Goal: Task Accomplishment & Management: Use online tool/utility

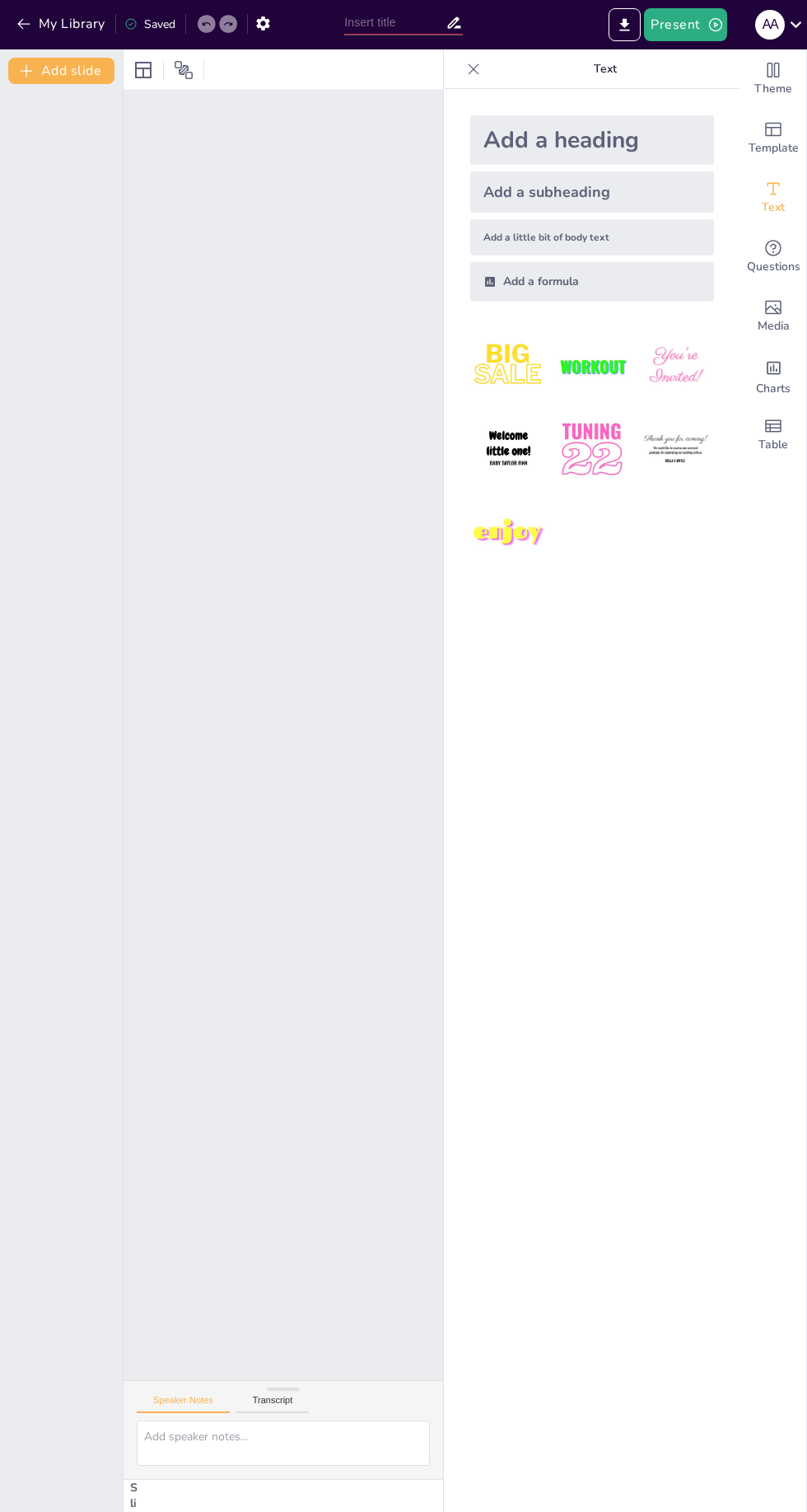
click at [288, 1406] on button "Transcript" at bounding box center [272, 1403] width 73 height 18
click at [199, 1400] on button "Speaker Notes" at bounding box center [183, 1403] width 93 height 18
click at [754, 166] on div "Template" at bounding box center [773, 138] width 66 height 59
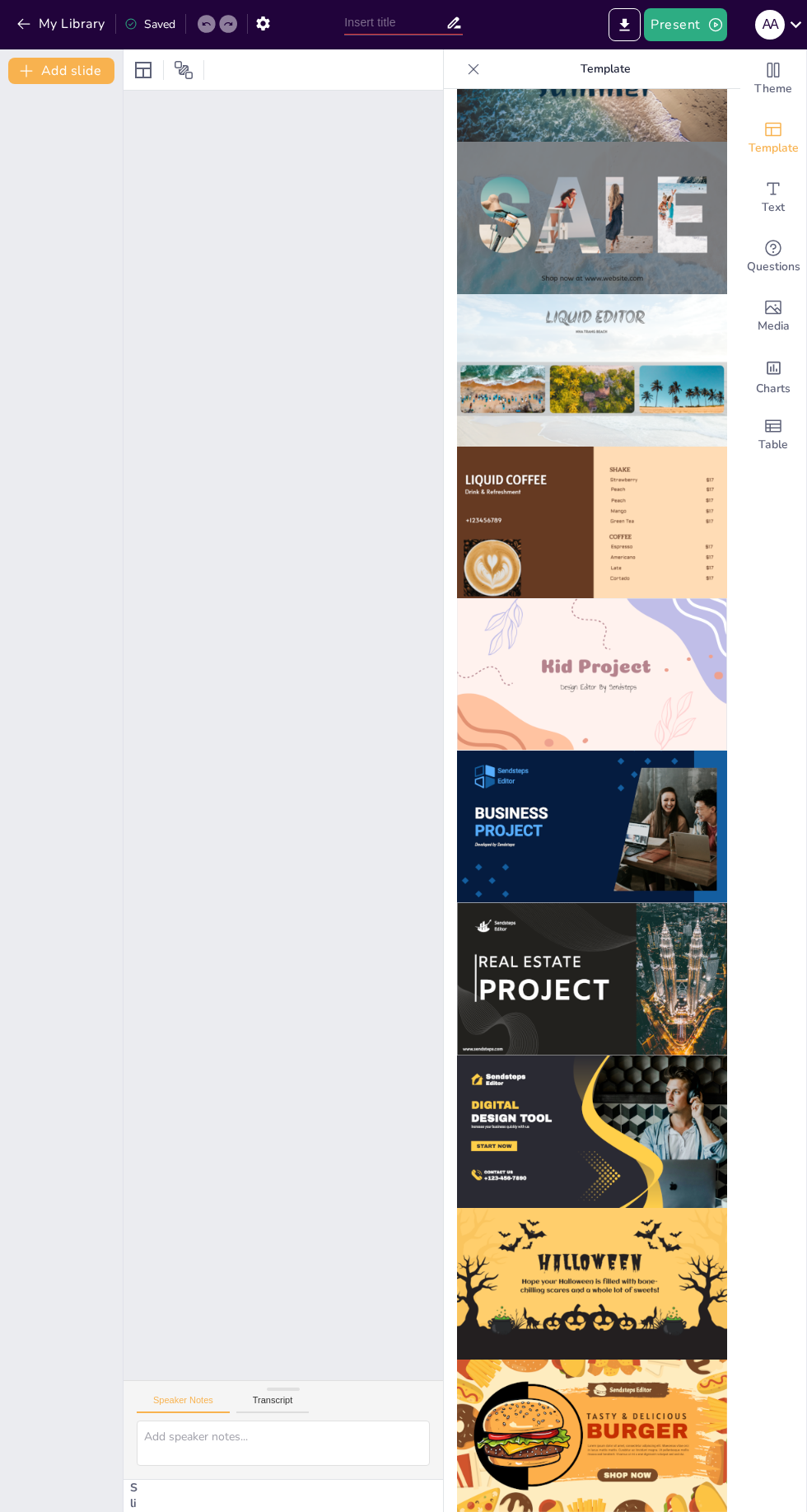
scroll to position [734, 0]
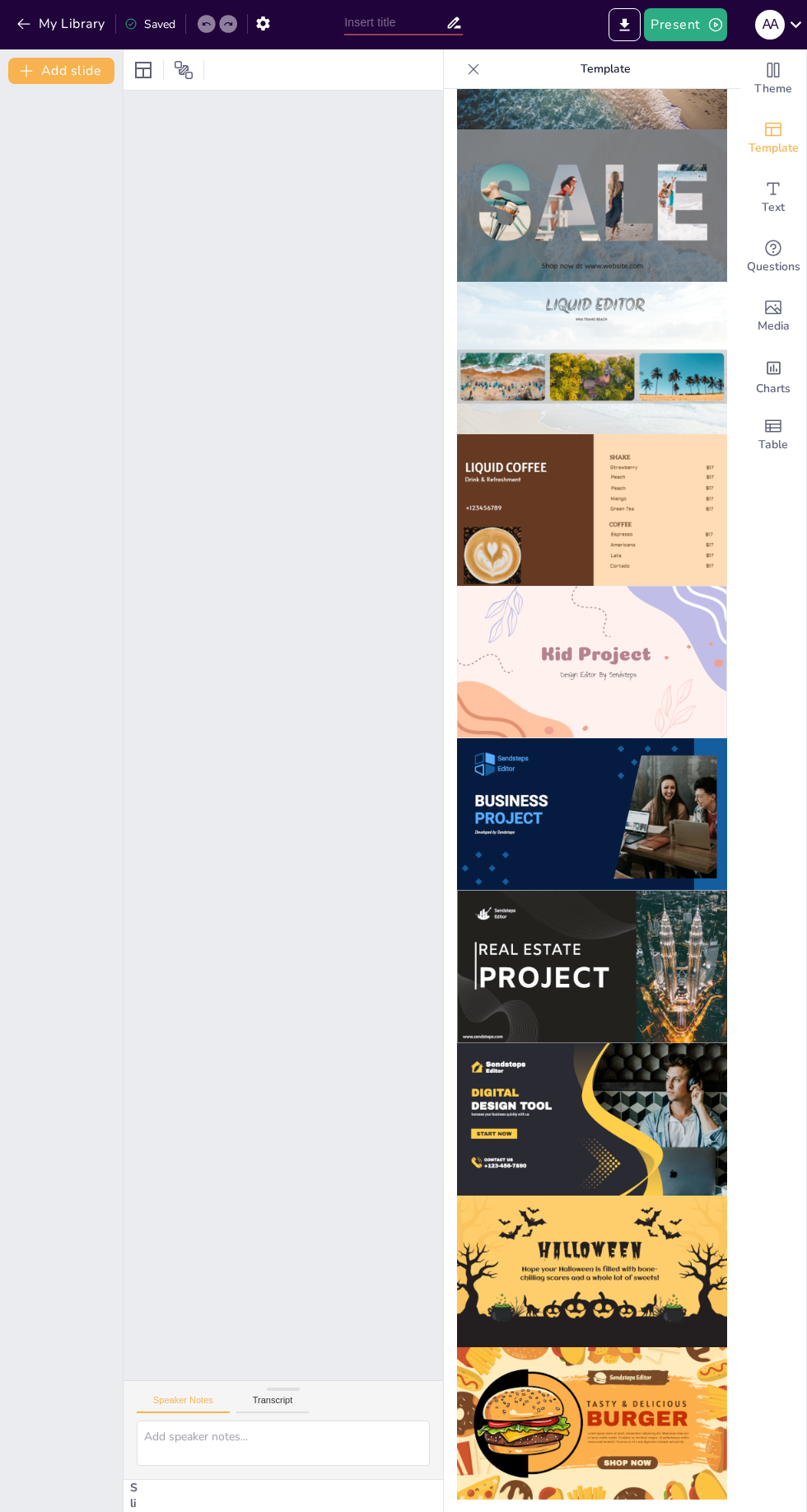
click at [664, 681] on img at bounding box center [593, 662] width 270 height 152
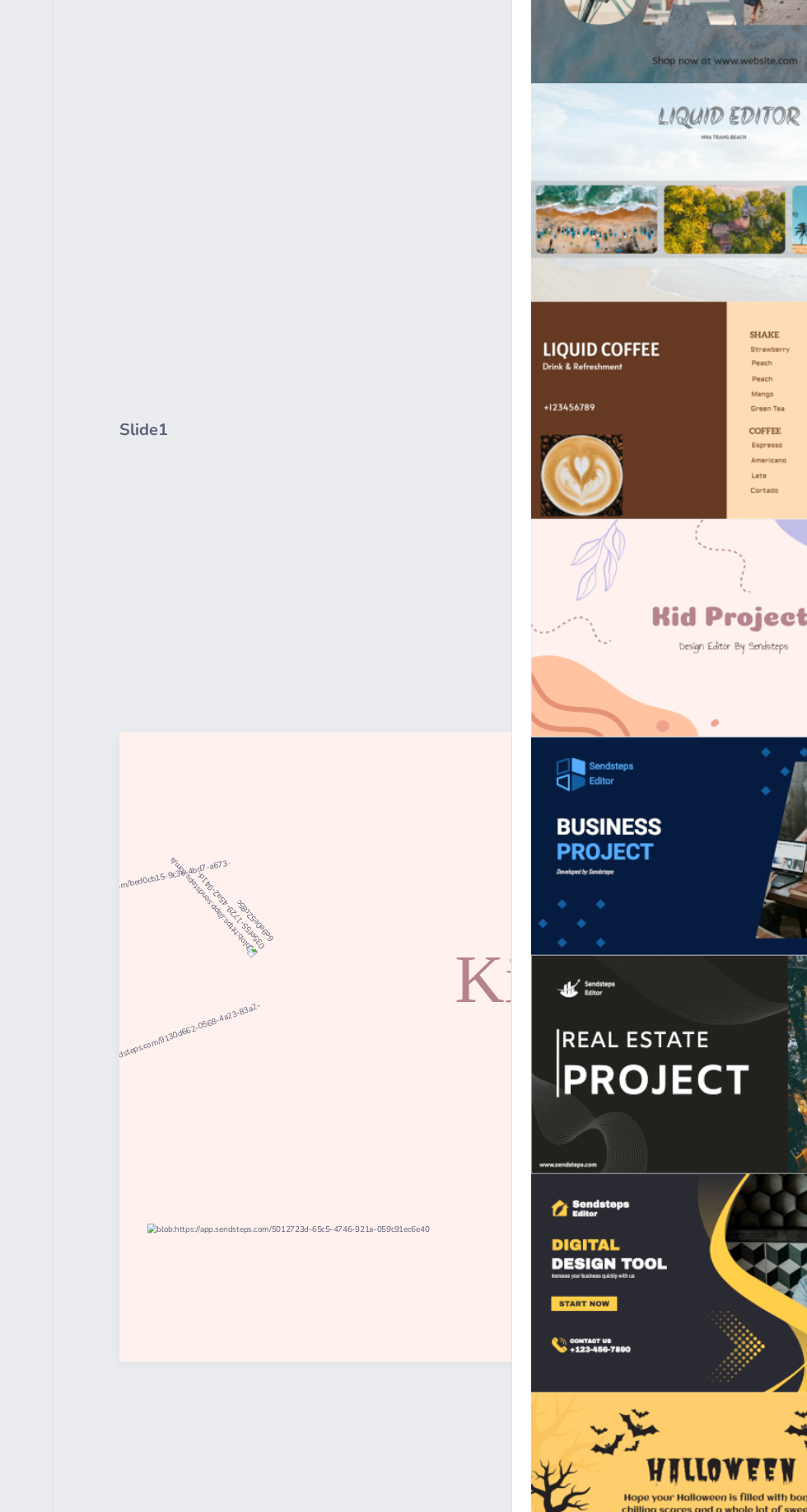
click at [300, 731] on div "Slide 1 Design Editor By Sendsteps Kid Project" at bounding box center [560, 745] width 781 height 465
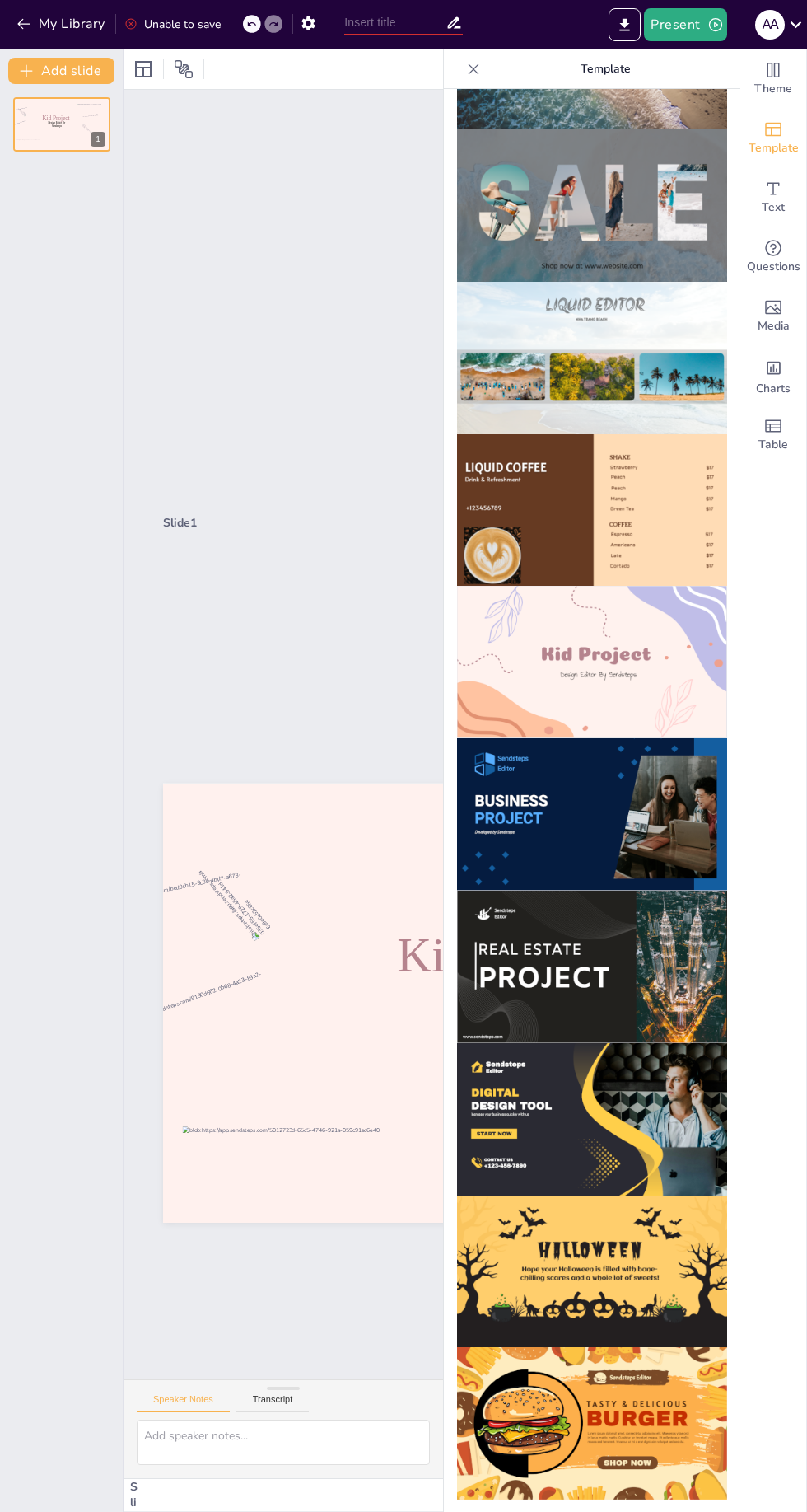
scroll to position [0, 8]
click at [380, 1029] on div at bounding box center [198, 1160] width 557 height 477
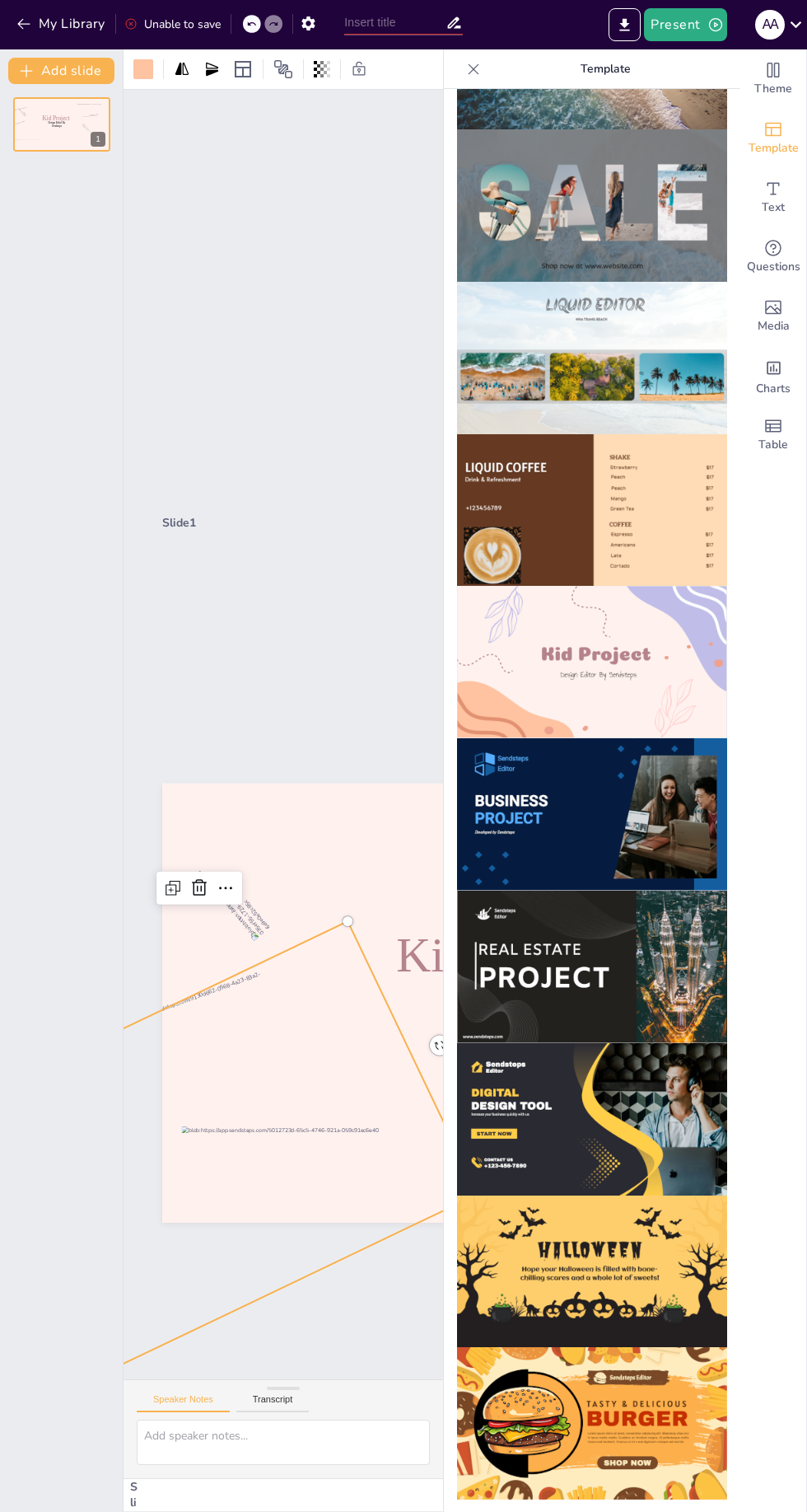
click at [361, 991] on div at bounding box center [198, 1160] width 557 height 477
click at [426, 952] on span "Kid Project" at bounding box center [506, 955] width 220 height 53
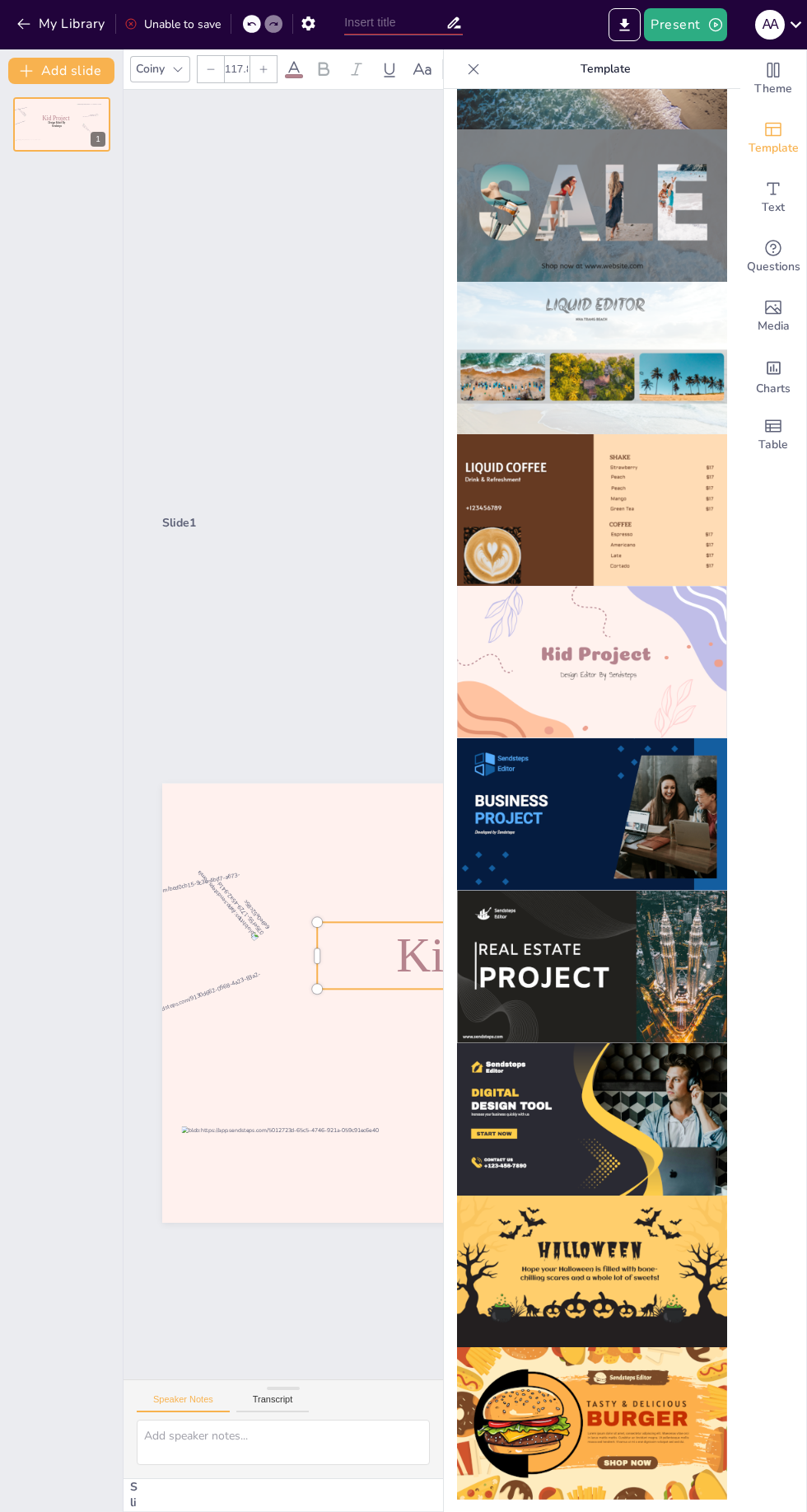
scroll to position [0, 0]
click at [339, 647] on div "Slide 1 Design Editor By Sendsteps Kid Project" at bounding box center [552, 745] width 781 height 465
click at [772, 193] on icon "Add text boxes" at bounding box center [773, 188] width 12 height 12
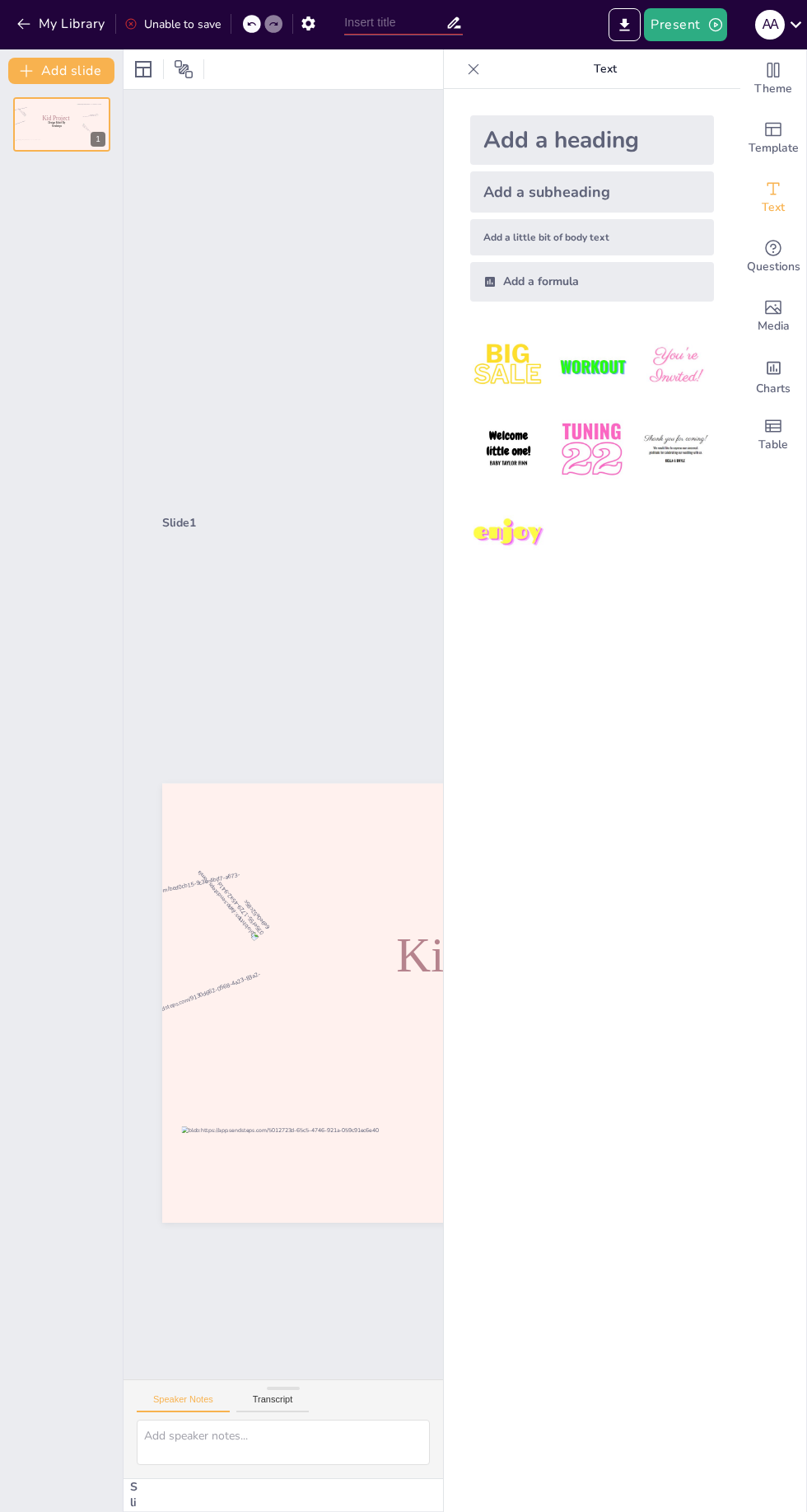
click at [759, 254] on div "Questions" at bounding box center [773, 257] width 66 height 59
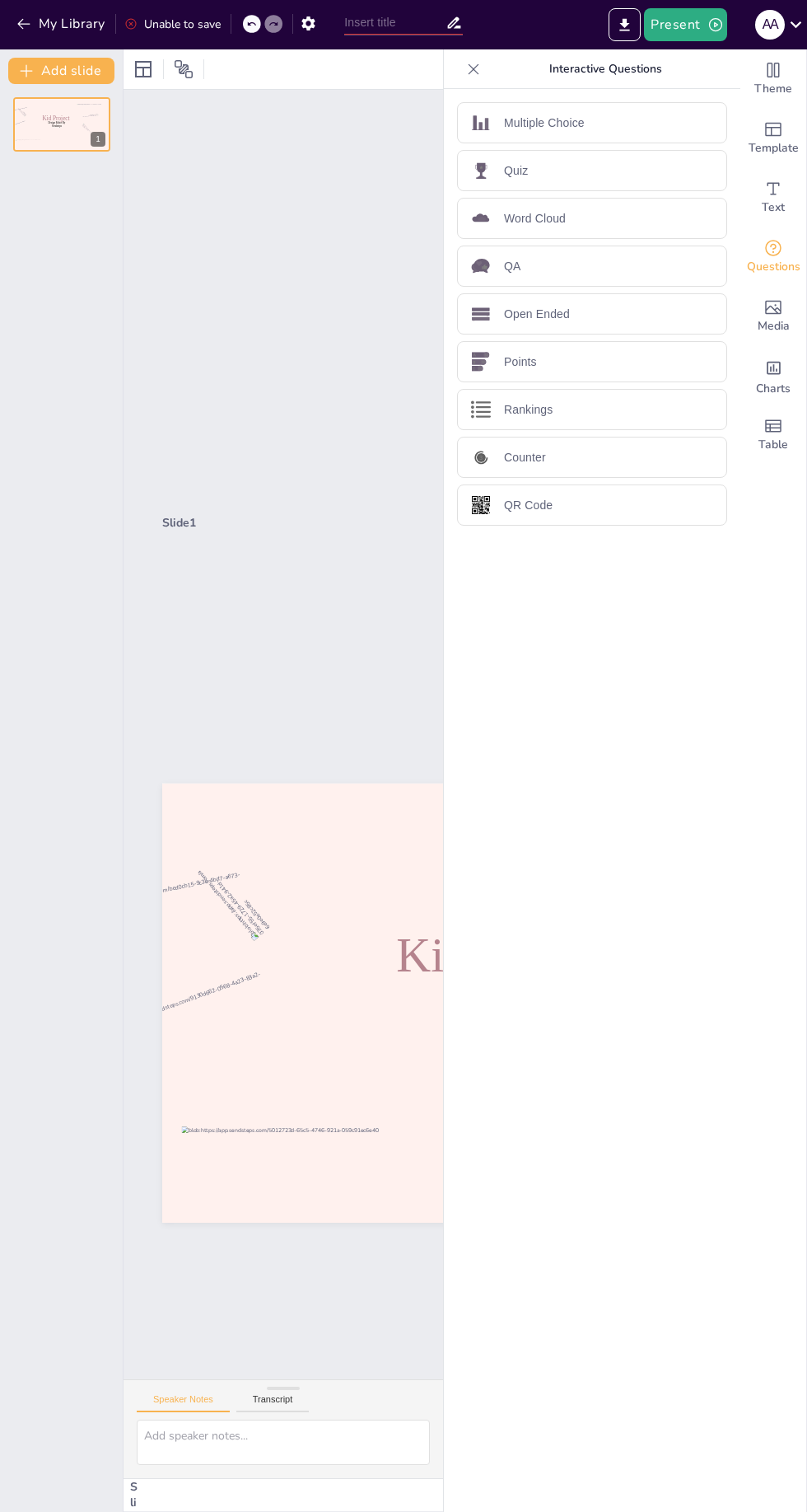
click at [572, 169] on div "Quiz" at bounding box center [593, 171] width 270 height 41
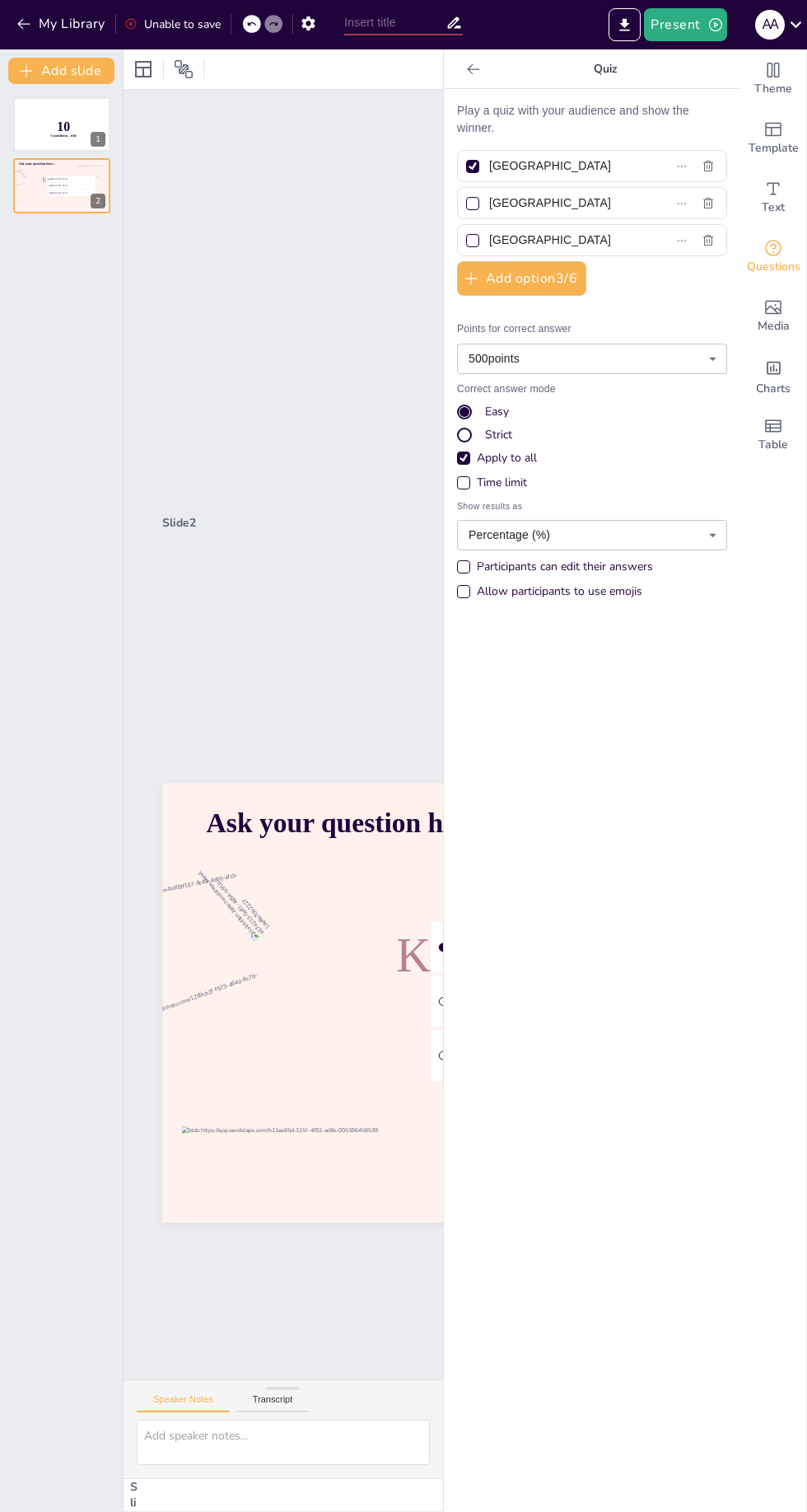
click at [755, 84] on span "Theme" at bounding box center [773, 89] width 38 height 18
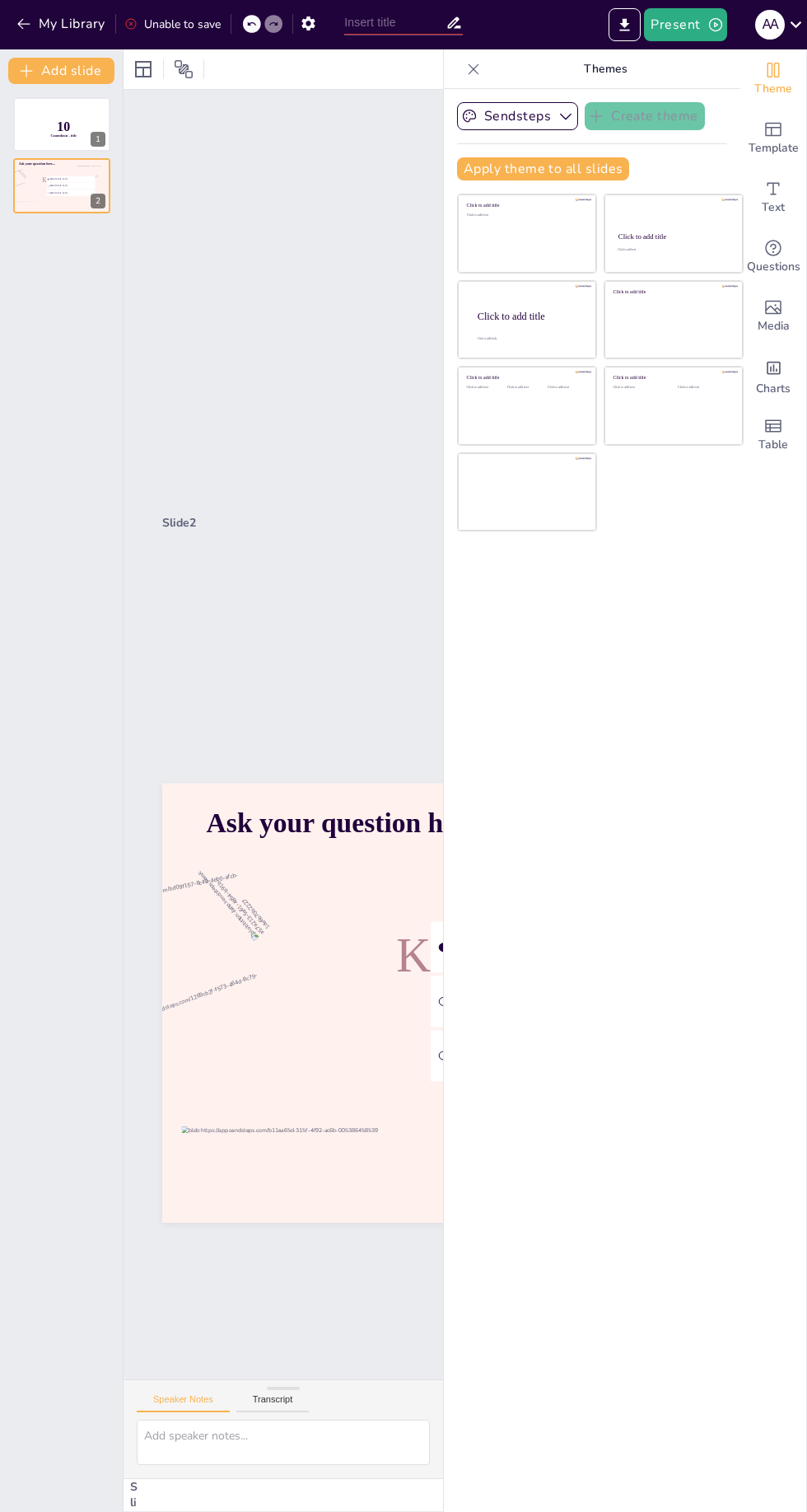
click at [547, 114] on button "Sendsteps" at bounding box center [518, 116] width 121 height 28
click at [691, 737] on div "Sendsteps Create theme Sendsteps Themes Sendsteps Apply theme to all slides Cli…" at bounding box center [592, 800] width 296 height 1423
click at [63, 183] on li "[GEOGRAPHIC_DATA]" at bounding box center [71, 185] width 48 height 7
click at [97, 172] on icon at bounding box center [96, 173] width 7 height 9
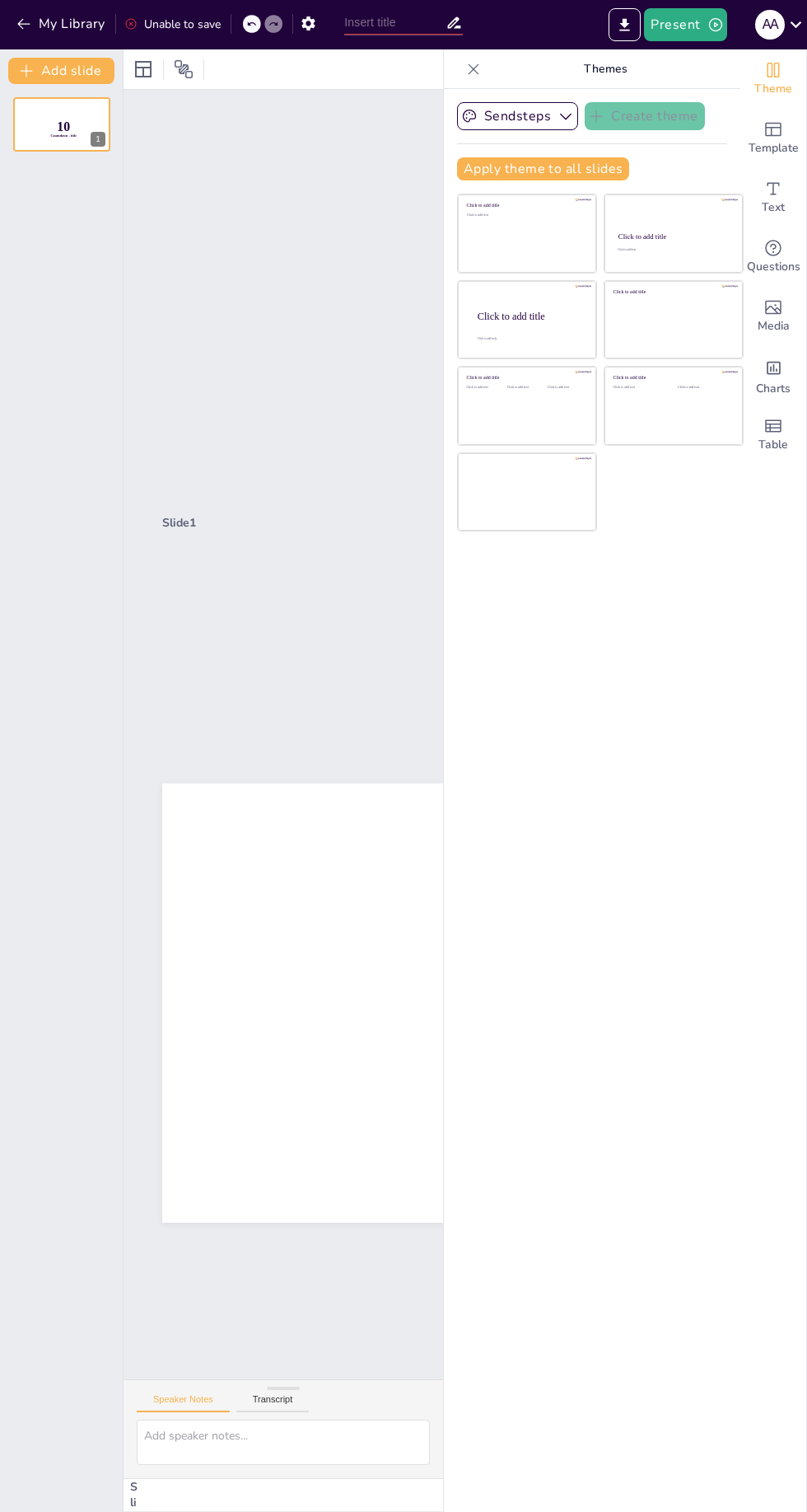
click at [95, 111] on icon at bounding box center [96, 112] width 7 height 9
click at [105, 115] on button at bounding box center [95, 112] width 20 height 20
click at [96, 103] on button at bounding box center [95, 112] width 20 height 20
click at [93, 109] on icon at bounding box center [96, 112] width 7 height 9
click at [72, 111] on icon at bounding box center [71, 111] width 9 height 9
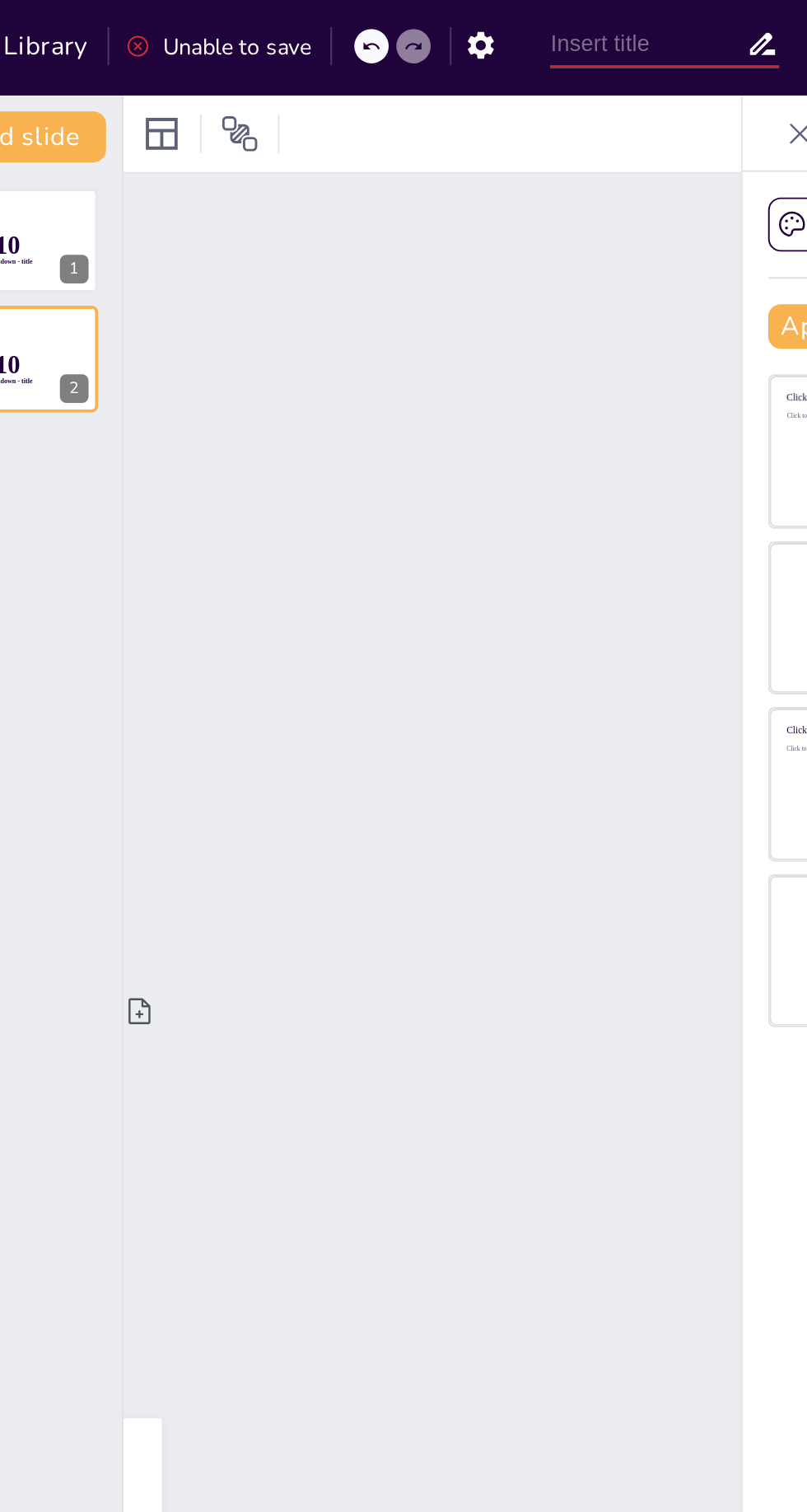
scroll to position [0, 0]
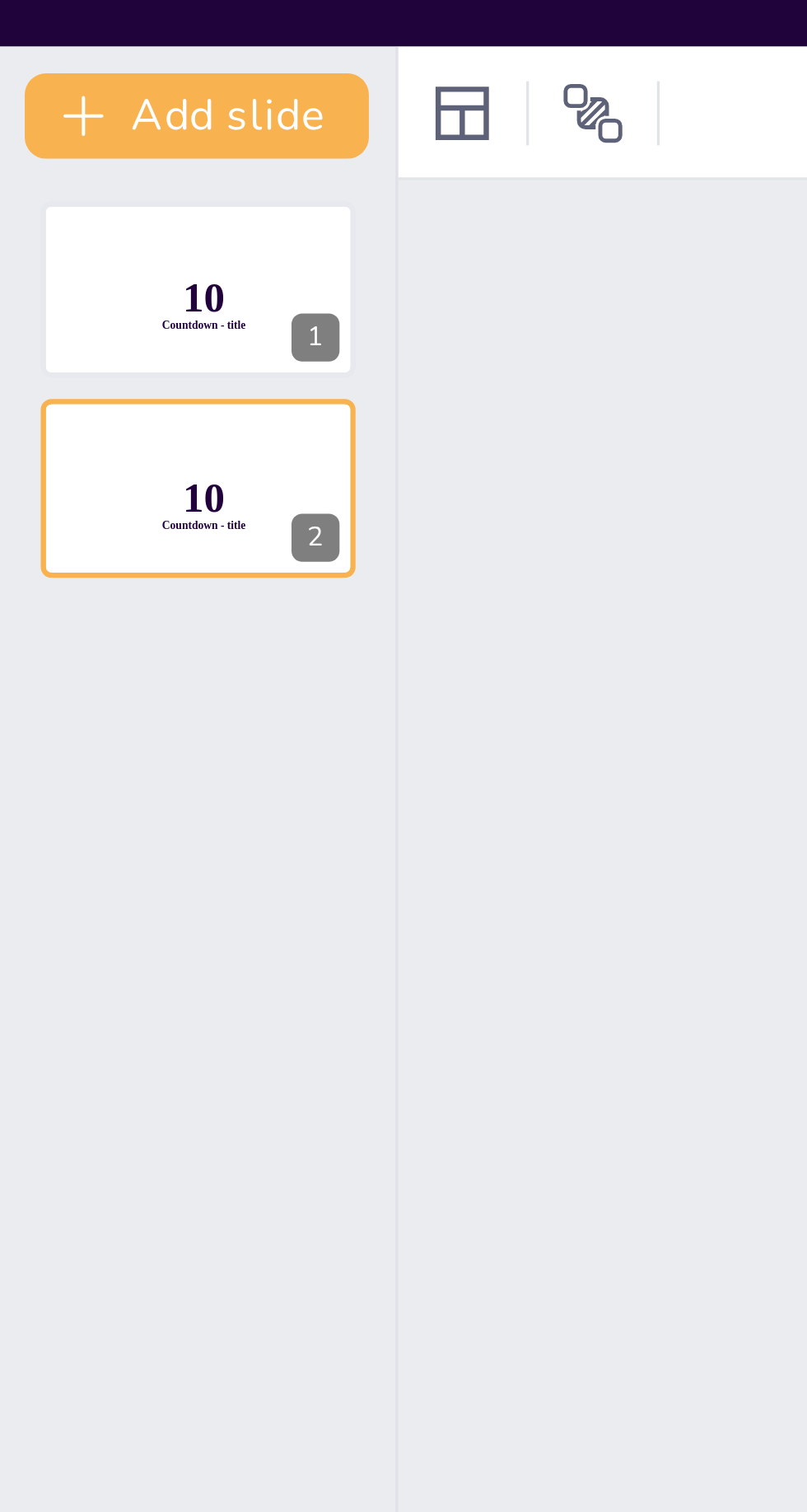
click at [96, 176] on icon at bounding box center [96, 173] width 7 height 9
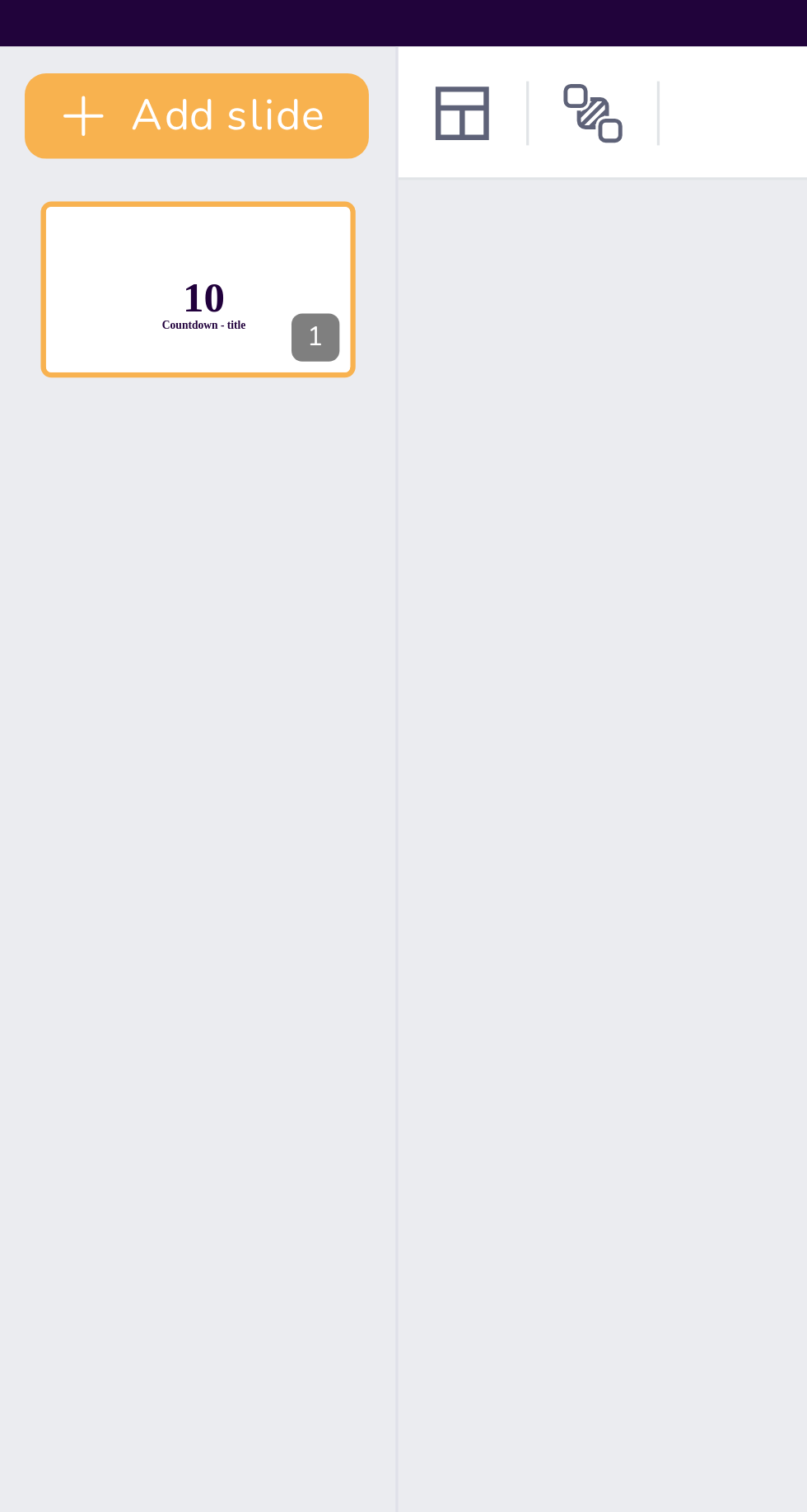
click at [92, 102] on div at bounding box center [61, 124] width 97 height 54
click at [90, 112] on icon at bounding box center [95, 111] width 11 height 11
click at [93, 112] on icon at bounding box center [95, 111] width 11 height 11
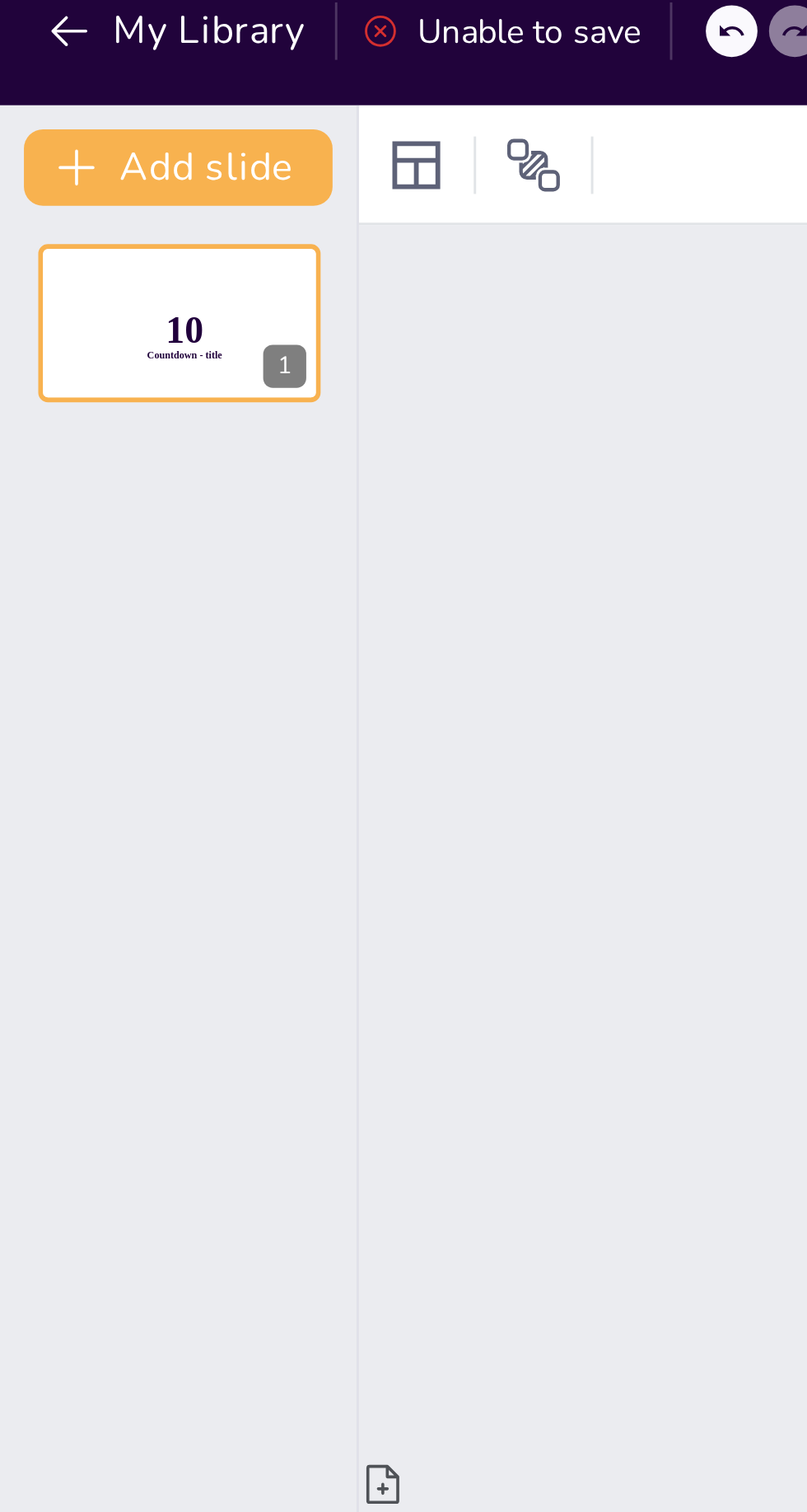
scroll to position [1, 0]
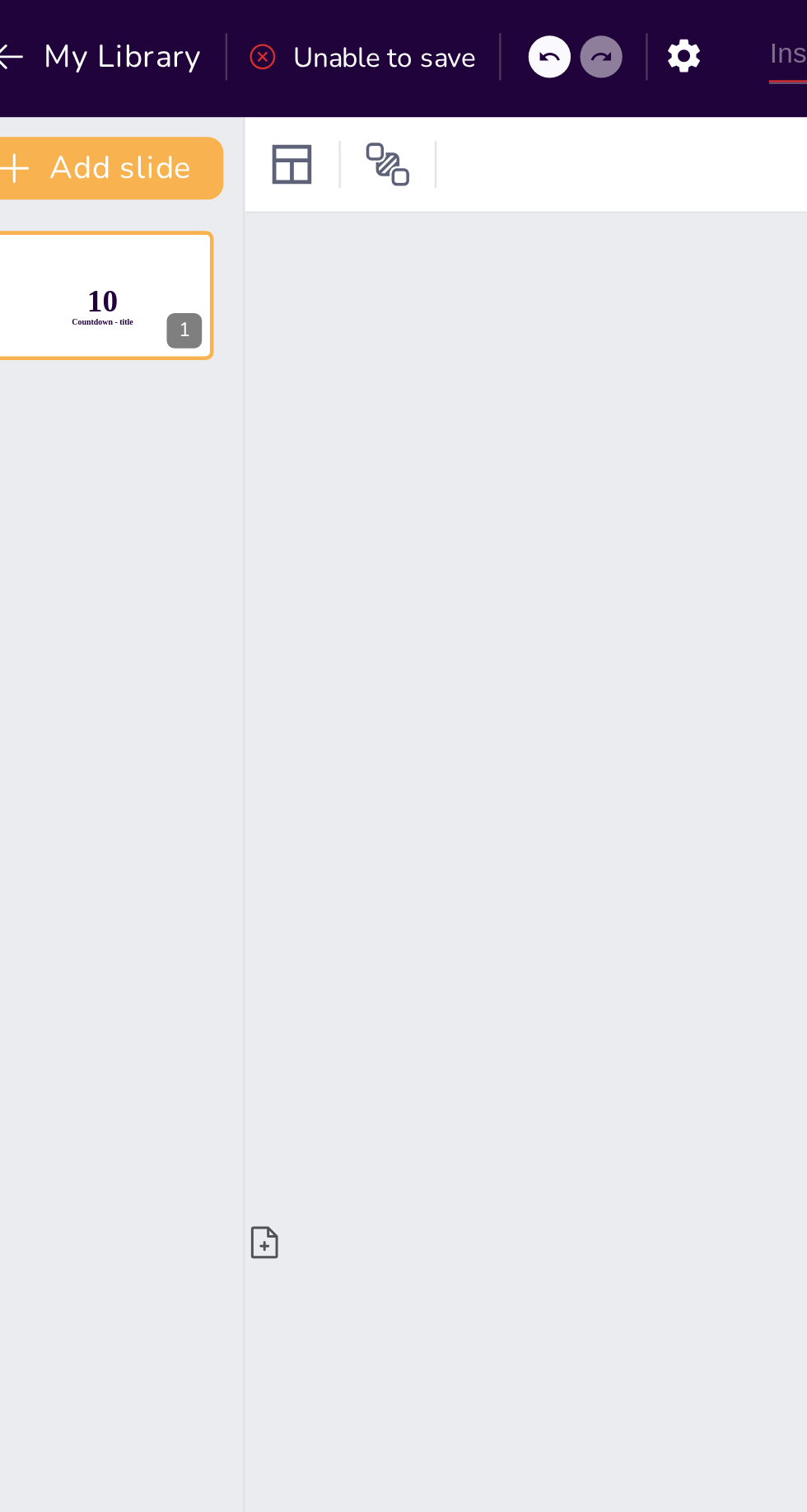
click at [136, 90] on div "Slide 1 10 Countdown - title" at bounding box center [560, 734] width 873 height 1290
click at [149, 69] on icon at bounding box center [143, 69] width 20 height 20
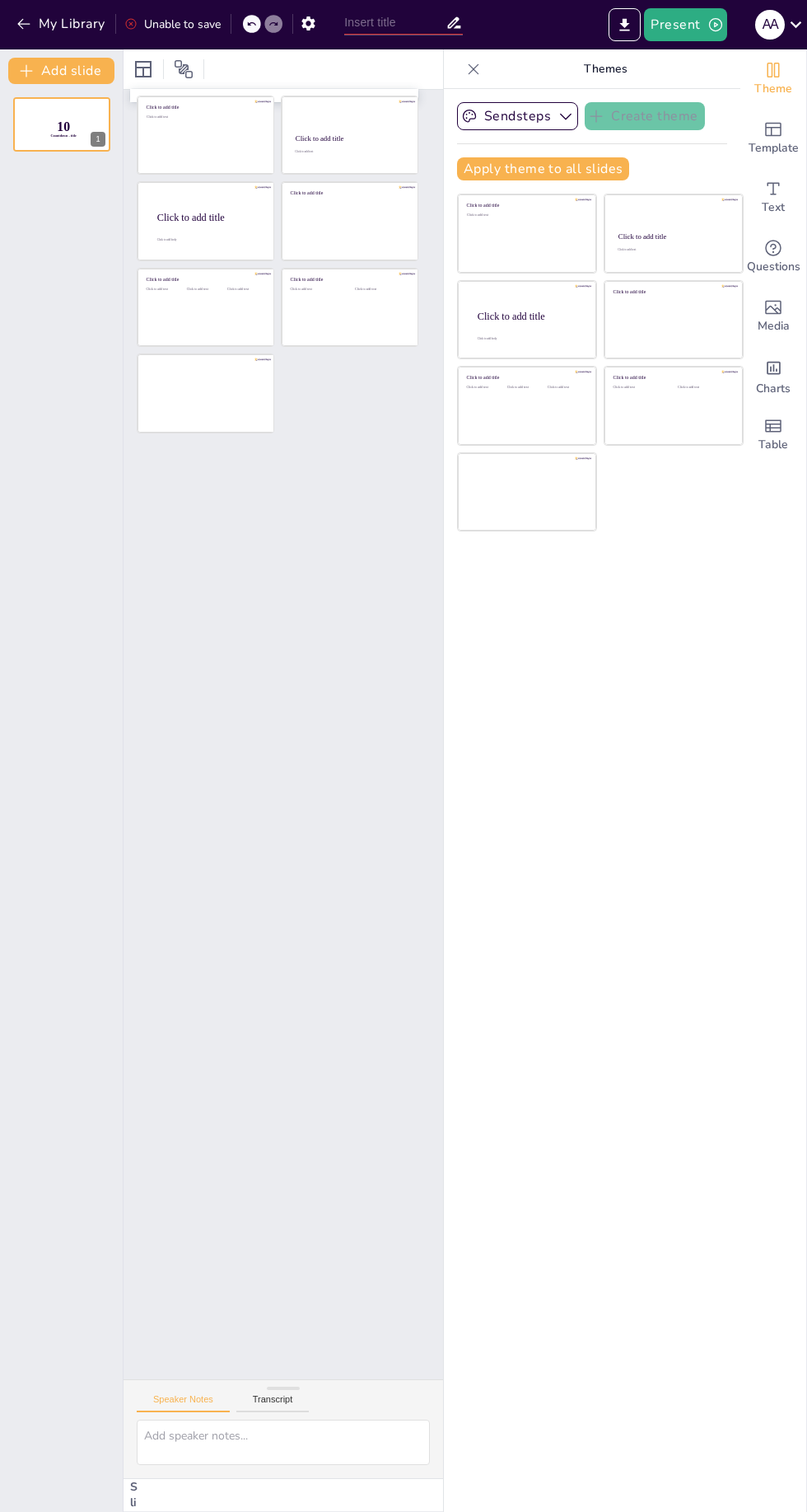
click at [137, 66] on icon at bounding box center [143, 69] width 16 height 16
click at [773, 127] on icon "Add ready made slides" at bounding box center [773, 129] width 16 height 14
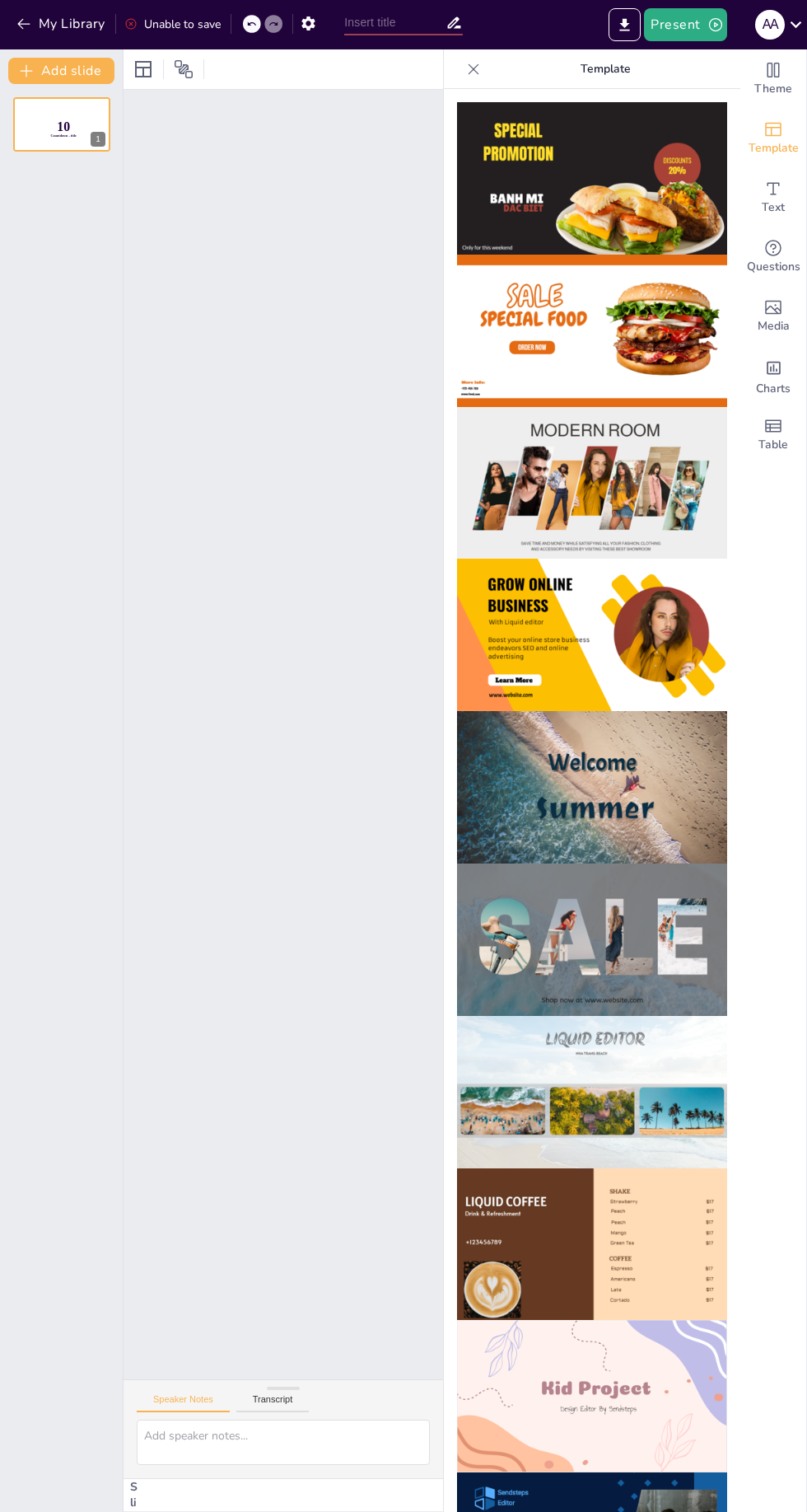
click at [651, 1391] on img at bounding box center [593, 1396] width 270 height 152
click at [90, 66] on button "Add slide" at bounding box center [61, 71] width 106 height 27
click at [85, 65] on button "Add slide" at bounding box center [61, 71] width 106 height 27
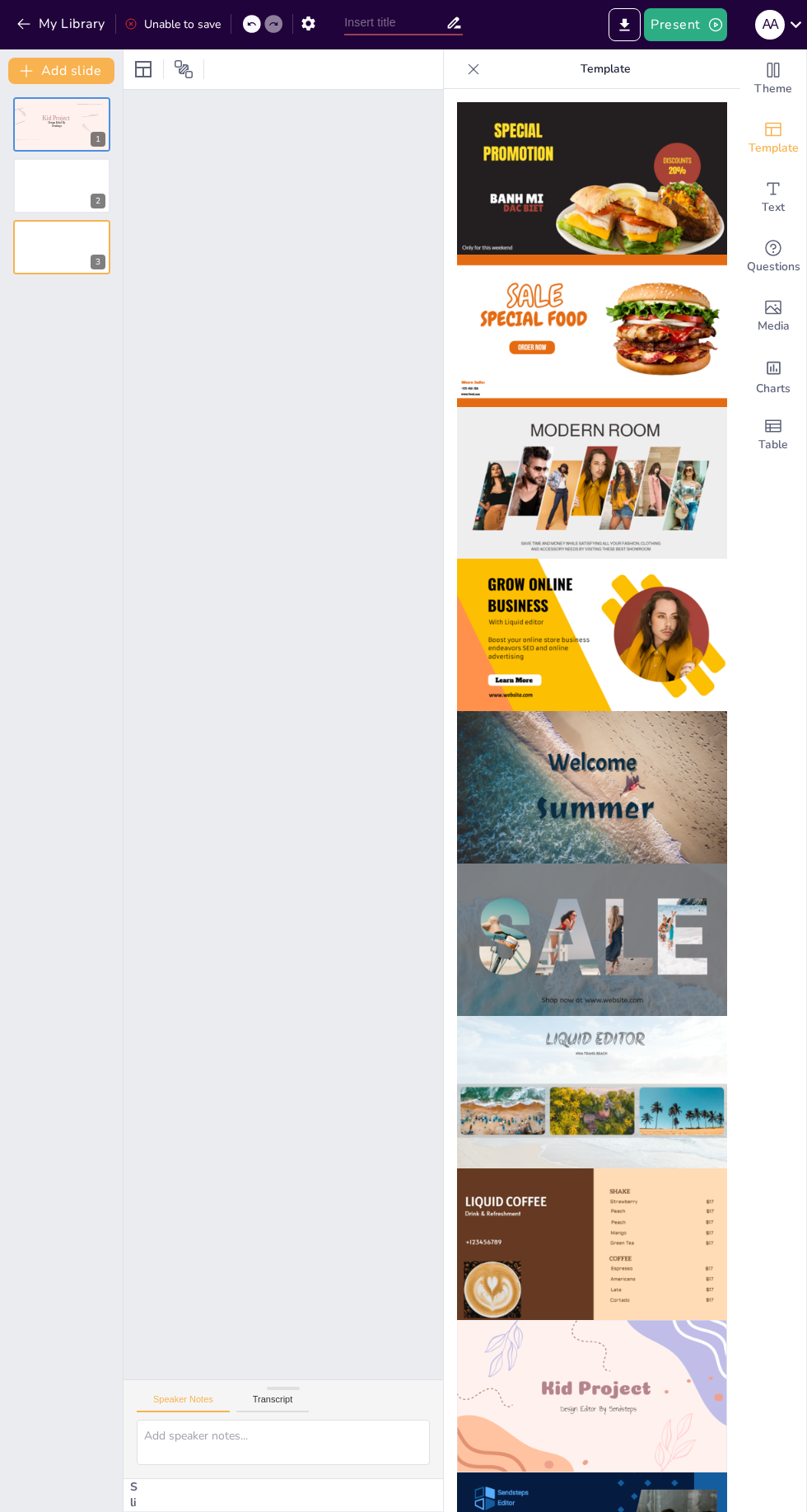
click at [630, 1391] on img at bounding box center [593, 1396] width 270 height 152
click at [72, 179] on icon at bounding box center [71, 172] width 11 height 11
click at [637, 1392] on img at bounding box center [593, 1396] width 270 height 152
click at [17, 144] on div at bounding box center [21, 136] width 28 height 31
click at [64, 173] on button at bounding box center [72, 172] width 20 height 20
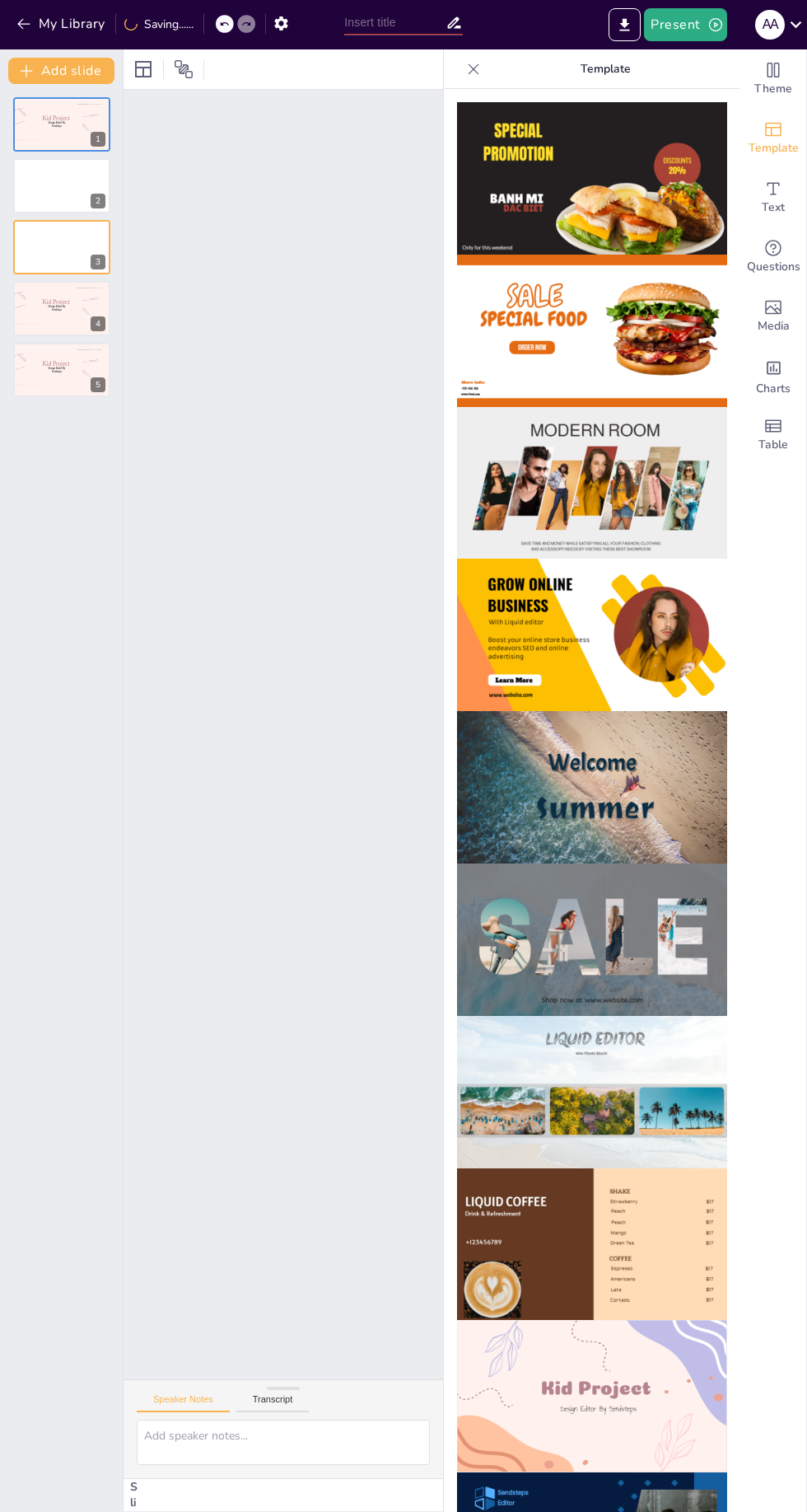
click at [614, 1378] on img at bounding box center [593, 1396] width 270 height 152
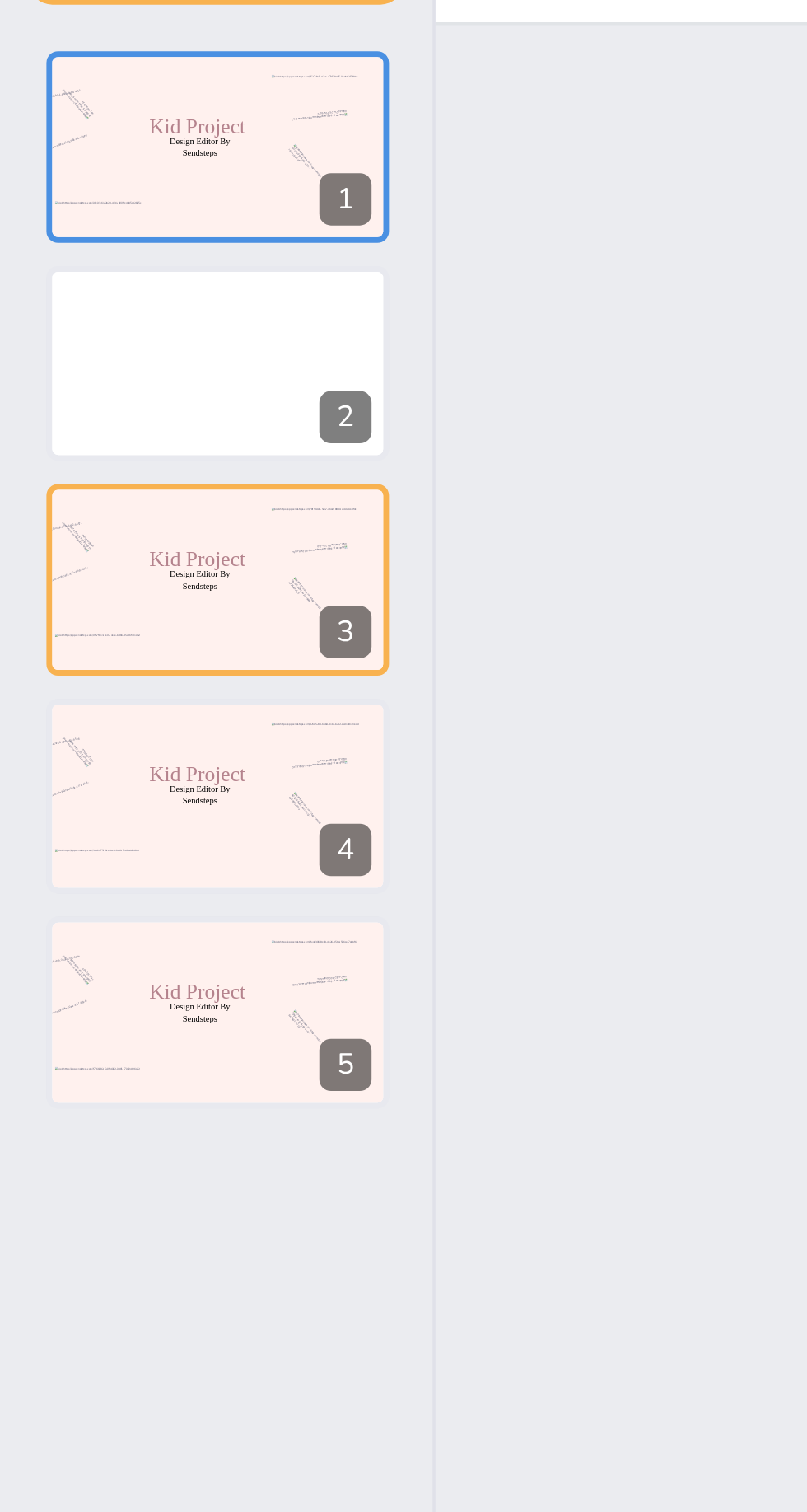
click at [65, 182] on button at bounding box center [72, 172] width 20 height 20
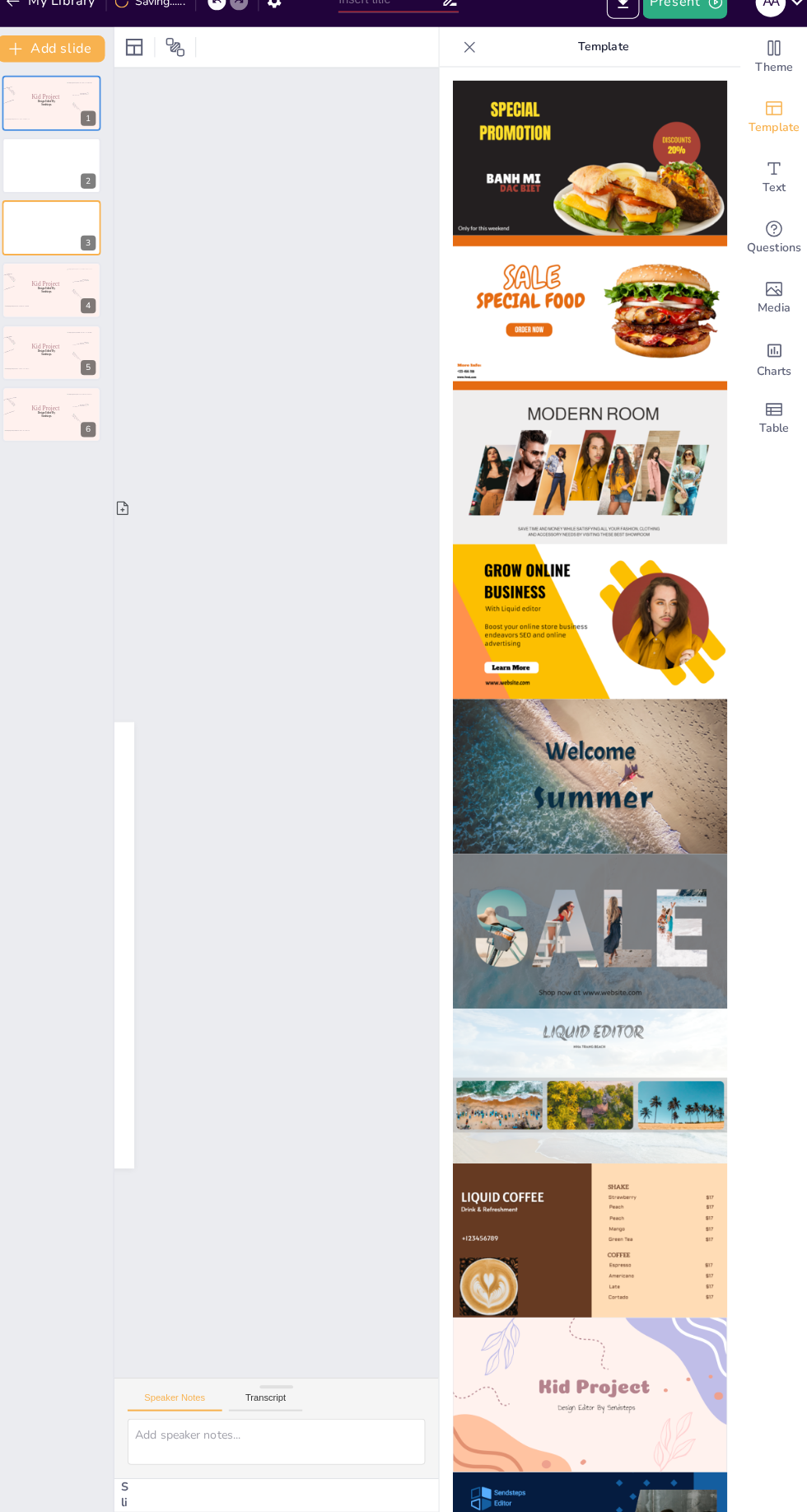
click at [619, 1372] on img at bounding box center [593, 1396] width 270 height 152
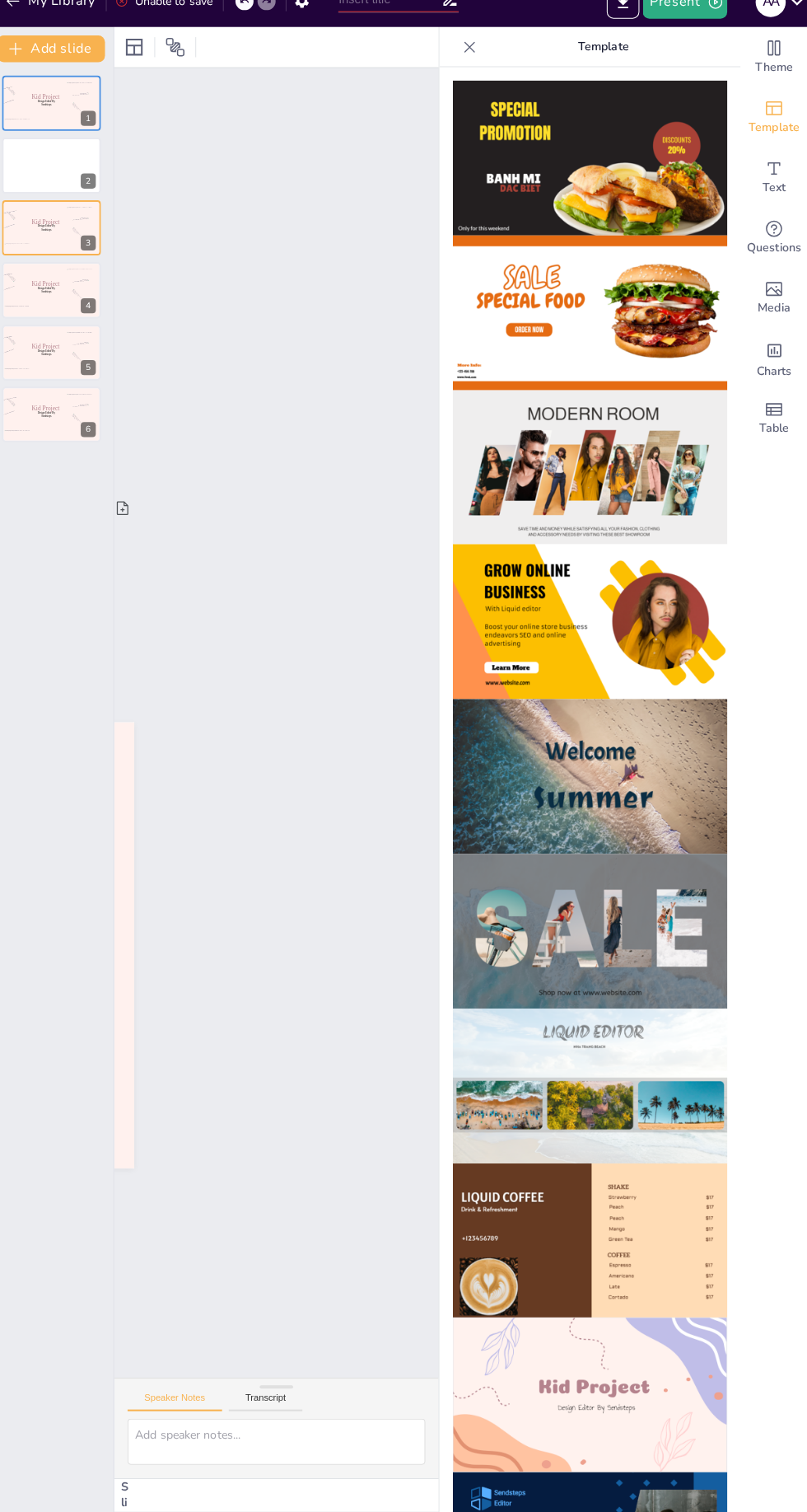
click at [583, 1403] on img at bounding box center [593, 1396] width 270 height 152
click at [582, 1400] on img at bounding box center [593, 1396] width 270 height 152
click at [608, 1410] on img at bounding box center [593, 1396] width 270 height 152
click at [125, 520] on div "Slide 1 Design Editor By Sendsteps Kid Project Slide 2 Slide 3 Design Editor By…" at bounding box center [560, 734] width 873 height 1290
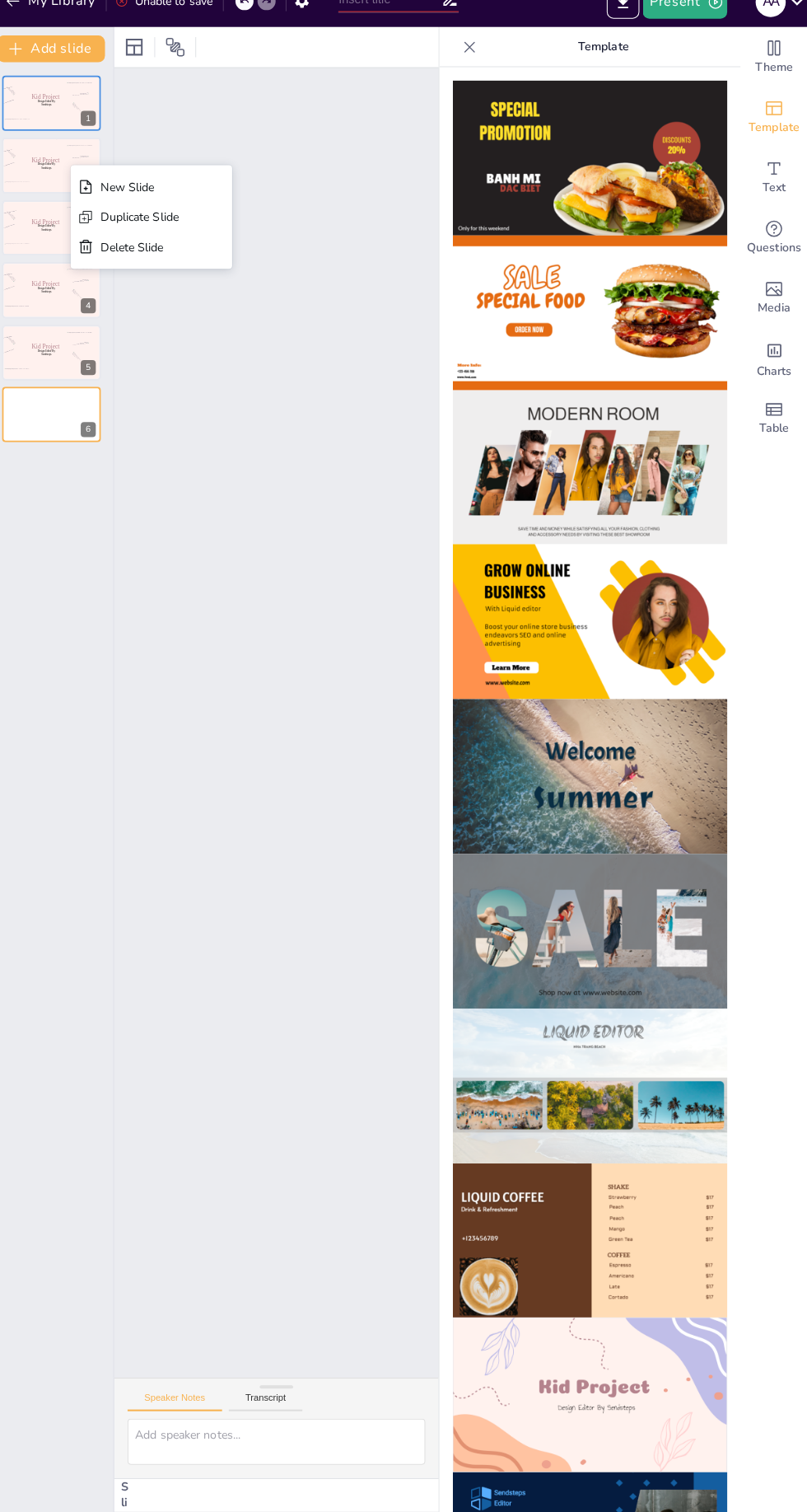
click at [600, 1403] on img at bounding box center [593, 1396] width 270 height 152
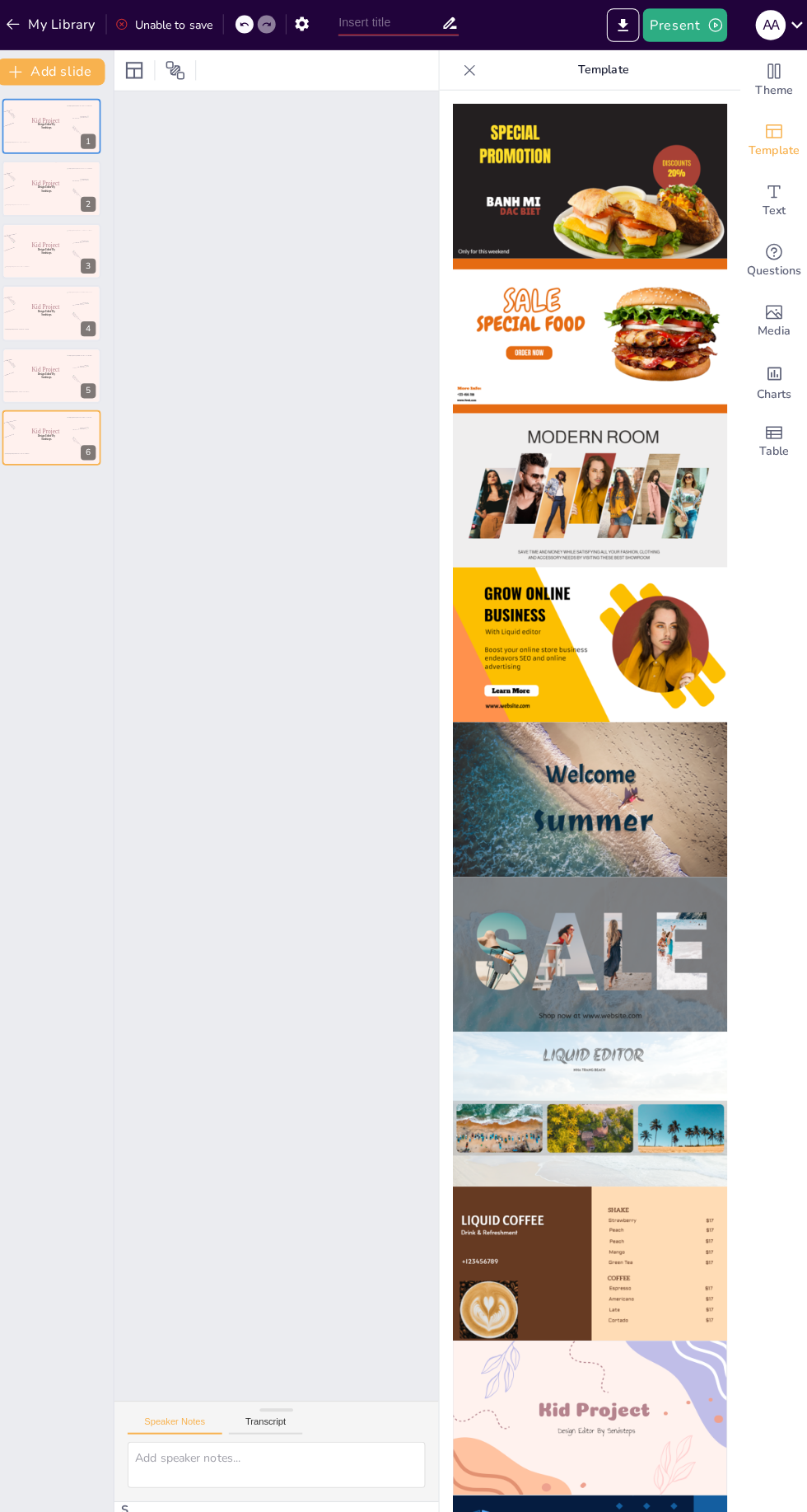
click at [692, 37] on button "Present" at bounding box center [686, 25] width 83 height 33
click at [734, 110] on li "Play presentation" at bounding box center [711, 101] width 131 height 27
